Goal: Task Accomplishment & Management: Manage account settings

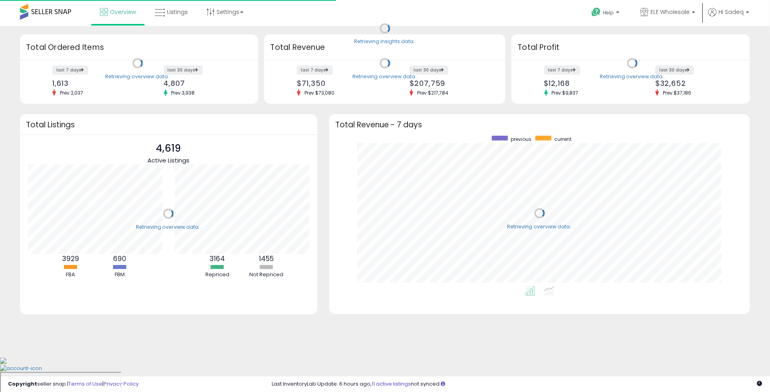
scroll to position [151, 405]
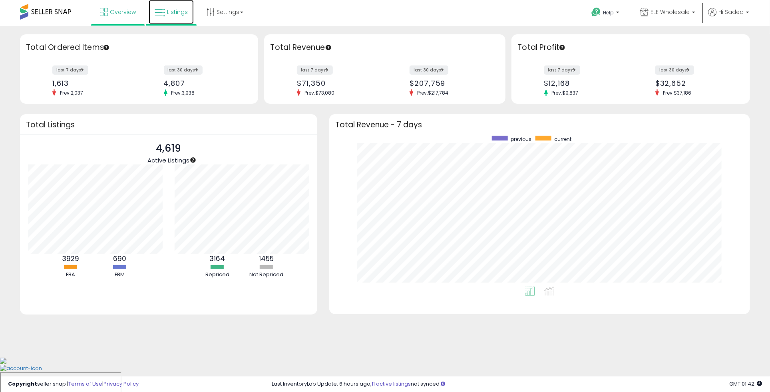
click at [171, 16] on span "Listings" at bounding box center [177, 12] width 21 height 8
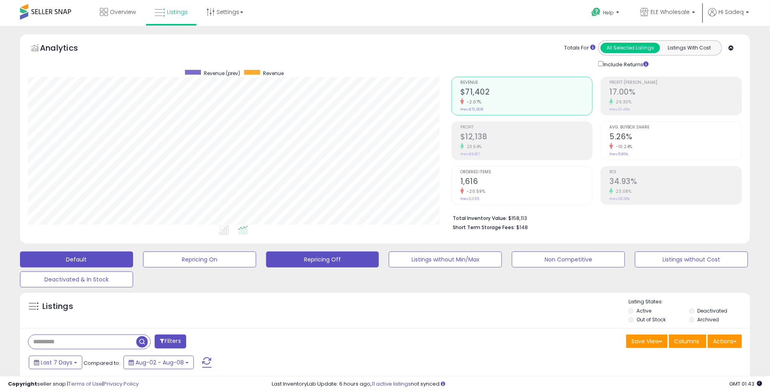
click at [256, 256] on button "Repricing Off" at bounding box center [199, 260] width 113 height 16
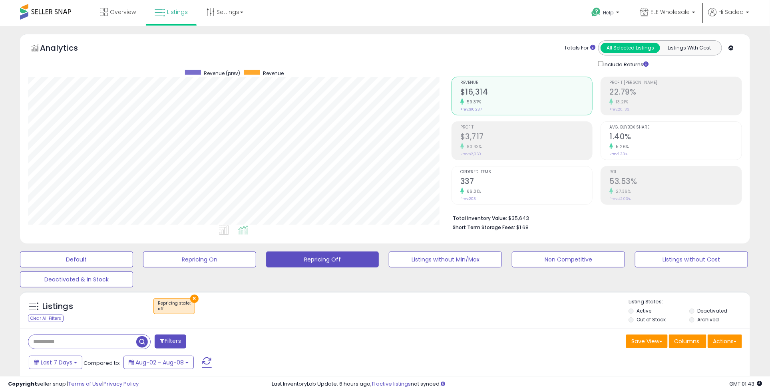
click at [631, 316] on li "Out of Stock" at bounding box center [658, 320] width 60 height 9
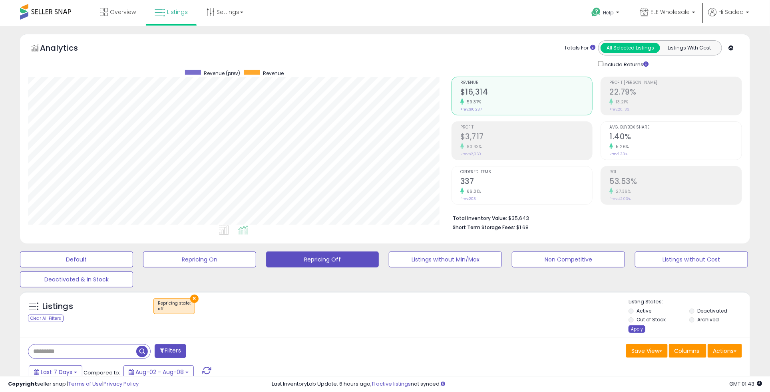
click at [632, 326] on div "Apply" at bounding box center [636, 330] width 17 height 8
